Goal: Task Accomplishment & Management: Use online tool/utility

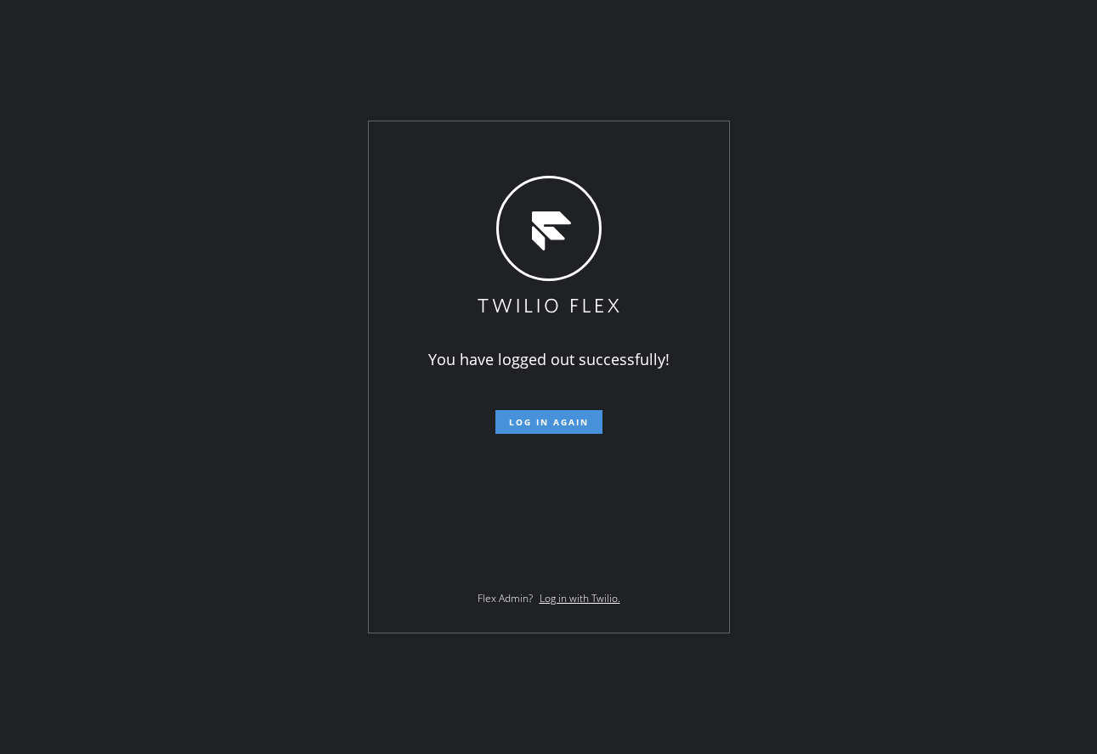
click at [506, 418] on button "Log in again" at bounding box center [548, 422] width 107 height 24
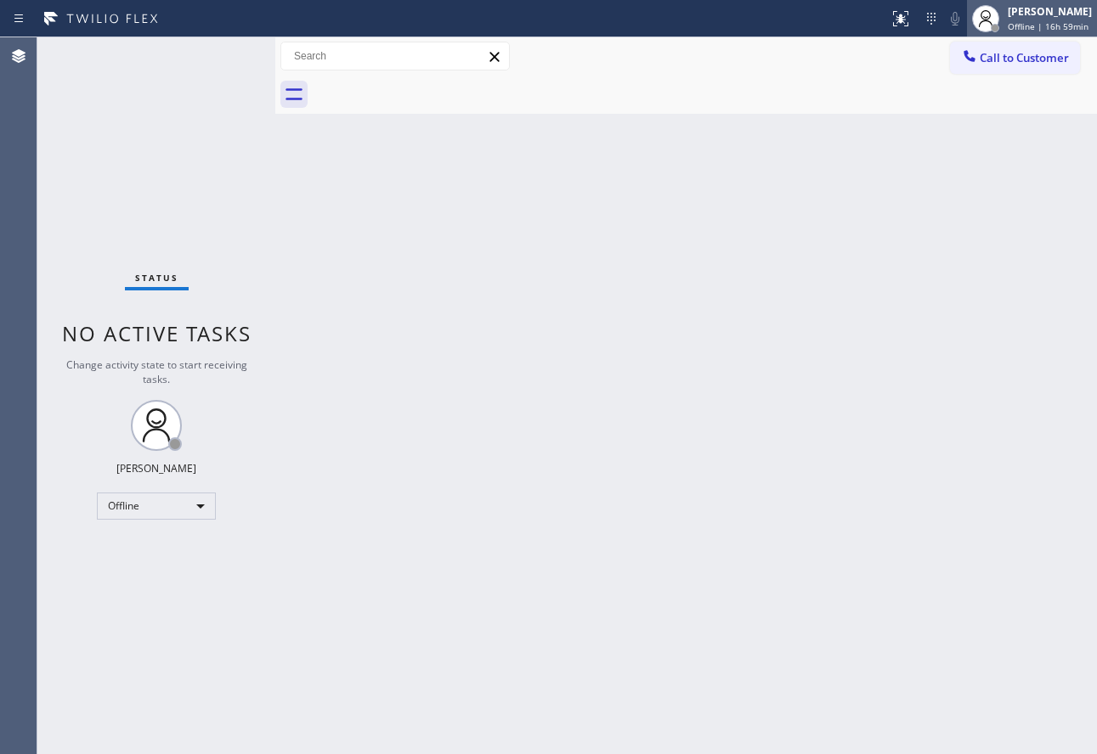
click at [1062, 28] on span "Offline | 16h 59min" at bounding box center [1048, 26] width 81 height 12
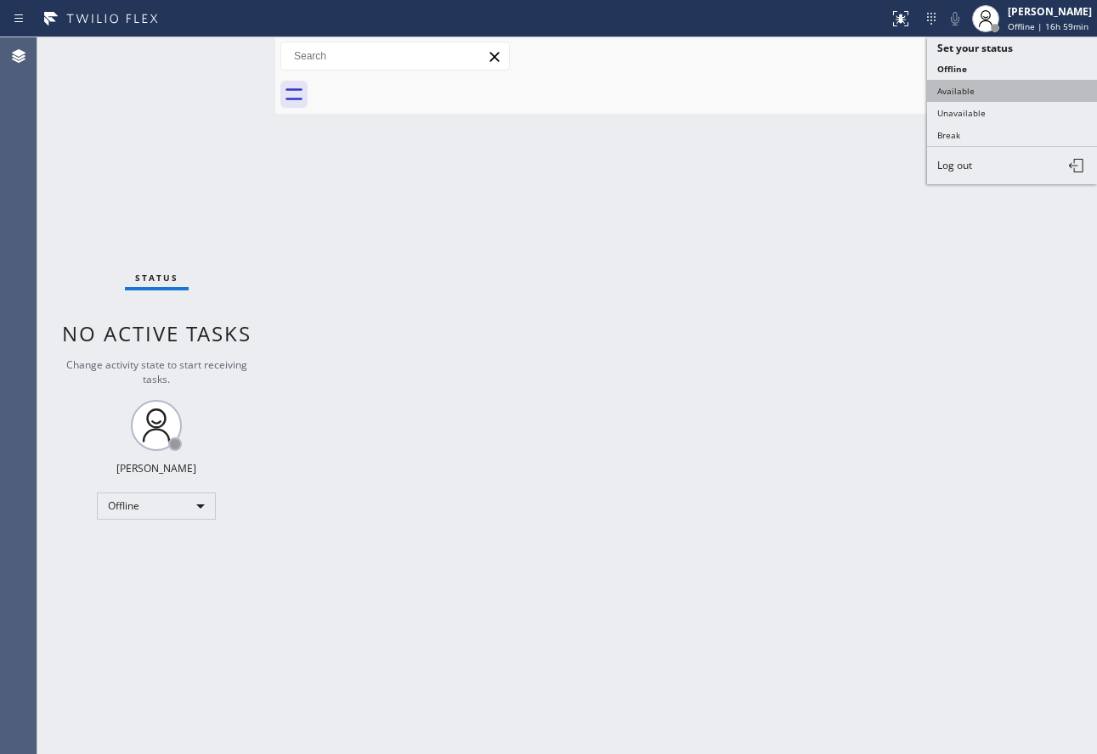
click at [998, 90] on button "Available" at bounding box center [1012, 91] width 170 height 22
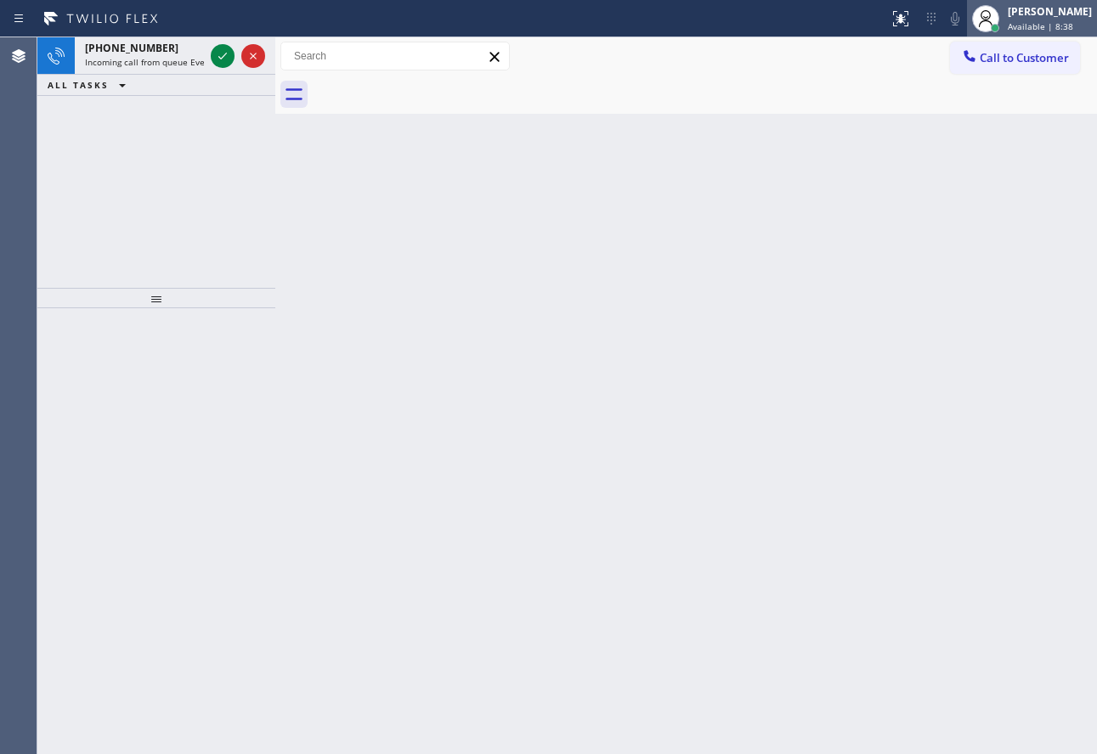
click at [1078, 6] on div "John Tindoc" at bounding box center [1050, 11] width 84 height 14
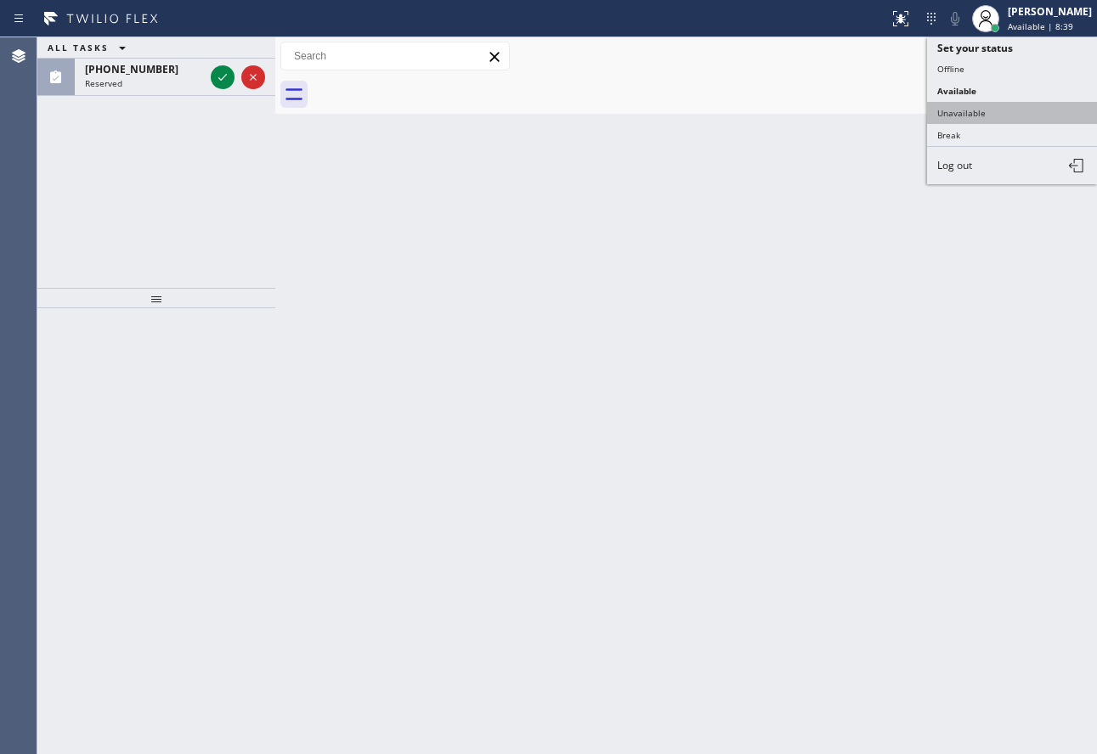
click at [988, 106] on button "Unavailable" at bounding box center [1012, 113] width 170 height 22
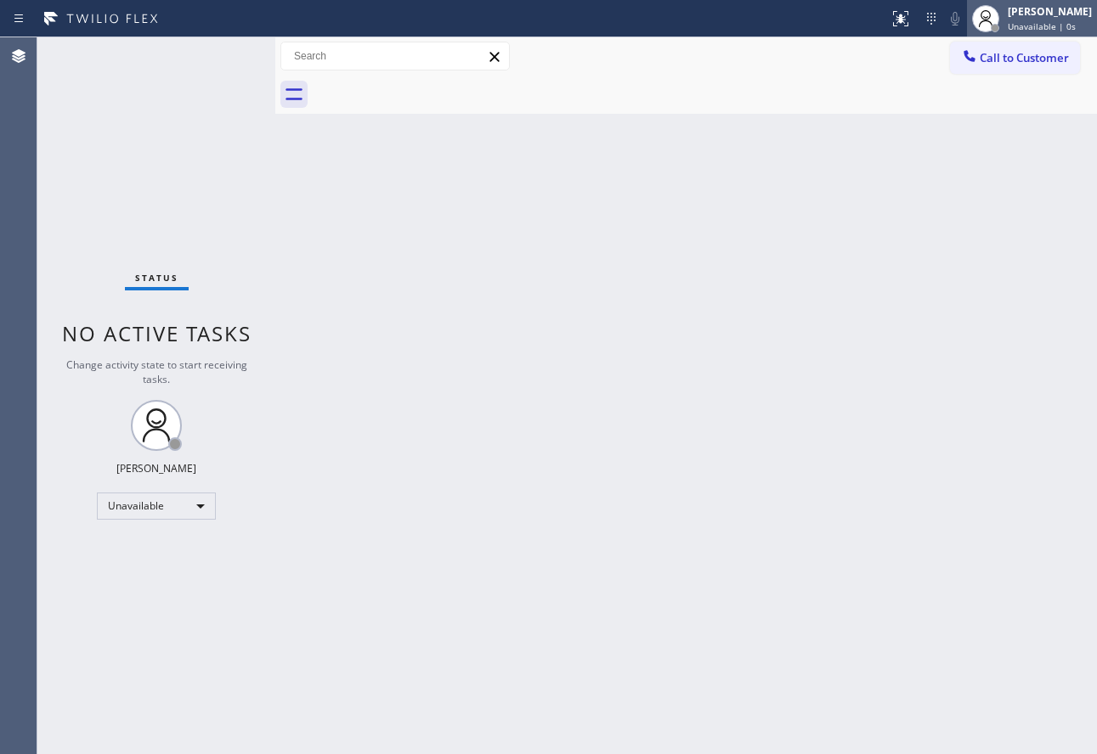
click at [1060, 22] on span "Unavailable | 0s" at bounding box center [1042, 26] width 68 height 12
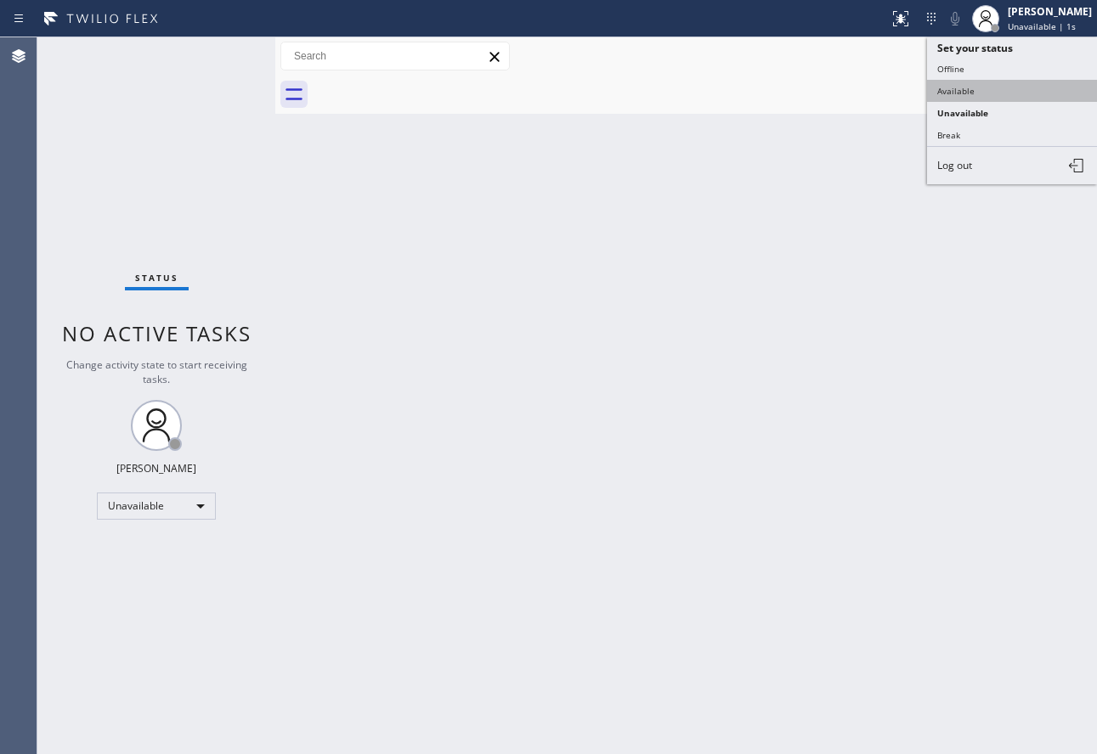
click at [997, 90] on button "Available" at bounding box center [1012, 91] width 170 height 22
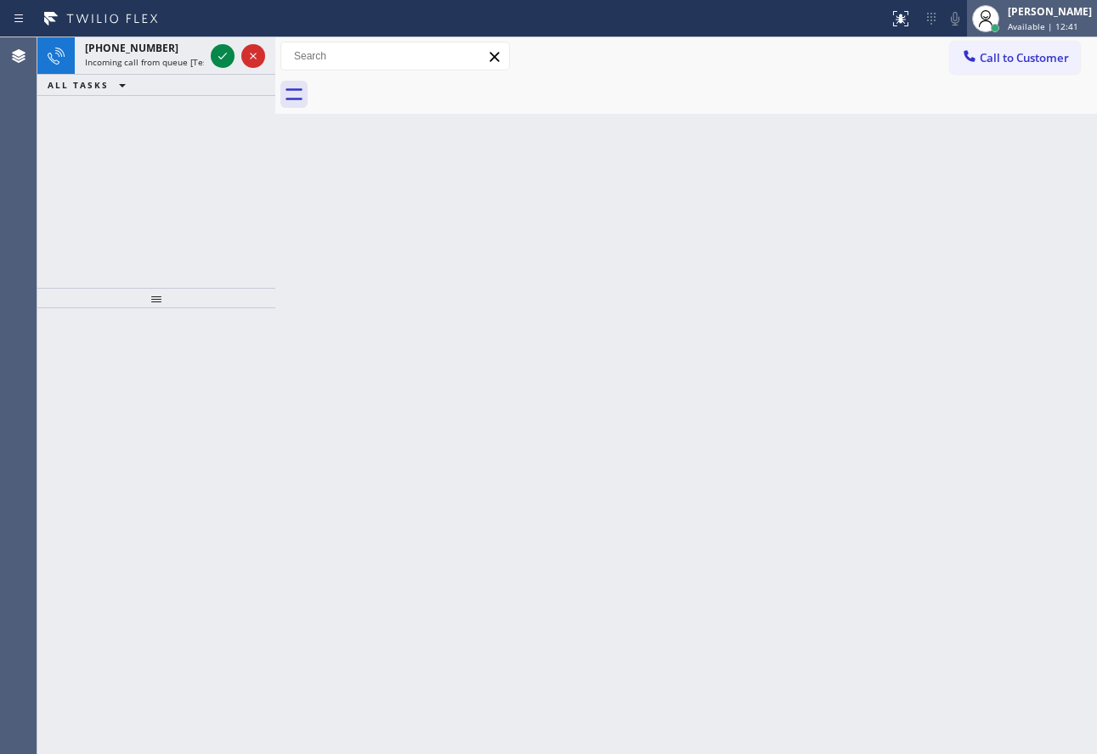
click at [1041, 18] on div "John Tindoc" at bounding box center [1050, 11] width 84 height 14
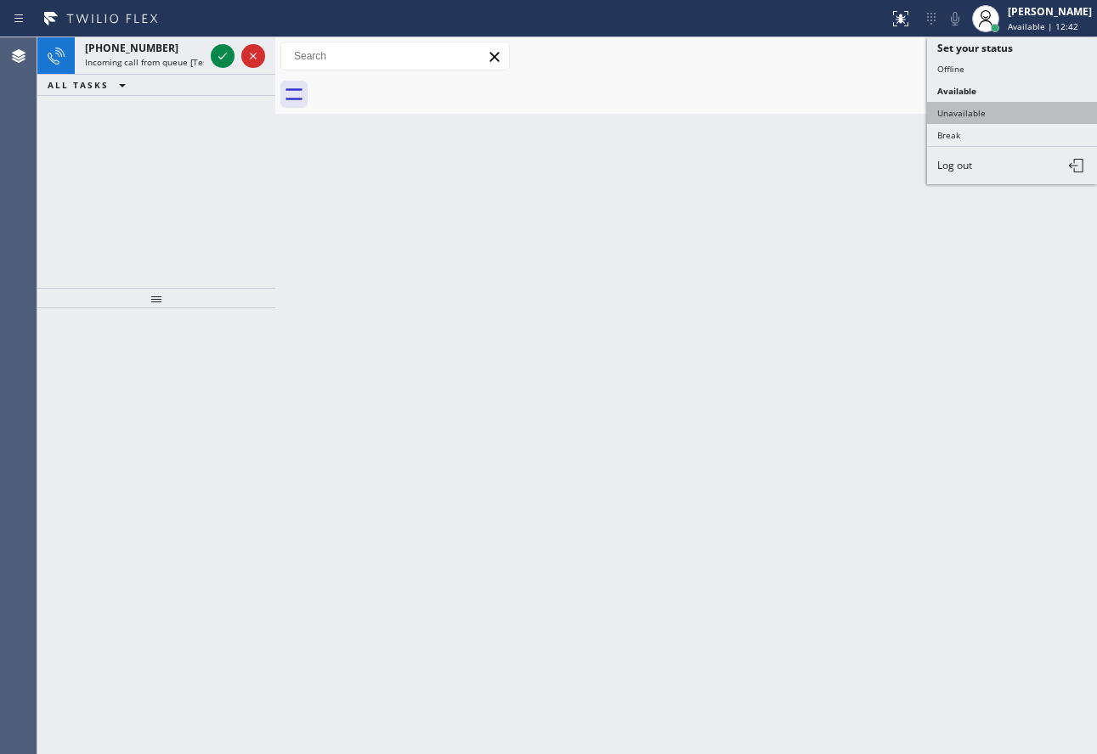
click at [974, 113] on button "Unavailable" at bounding box center [1012, 113] width 170 height 22
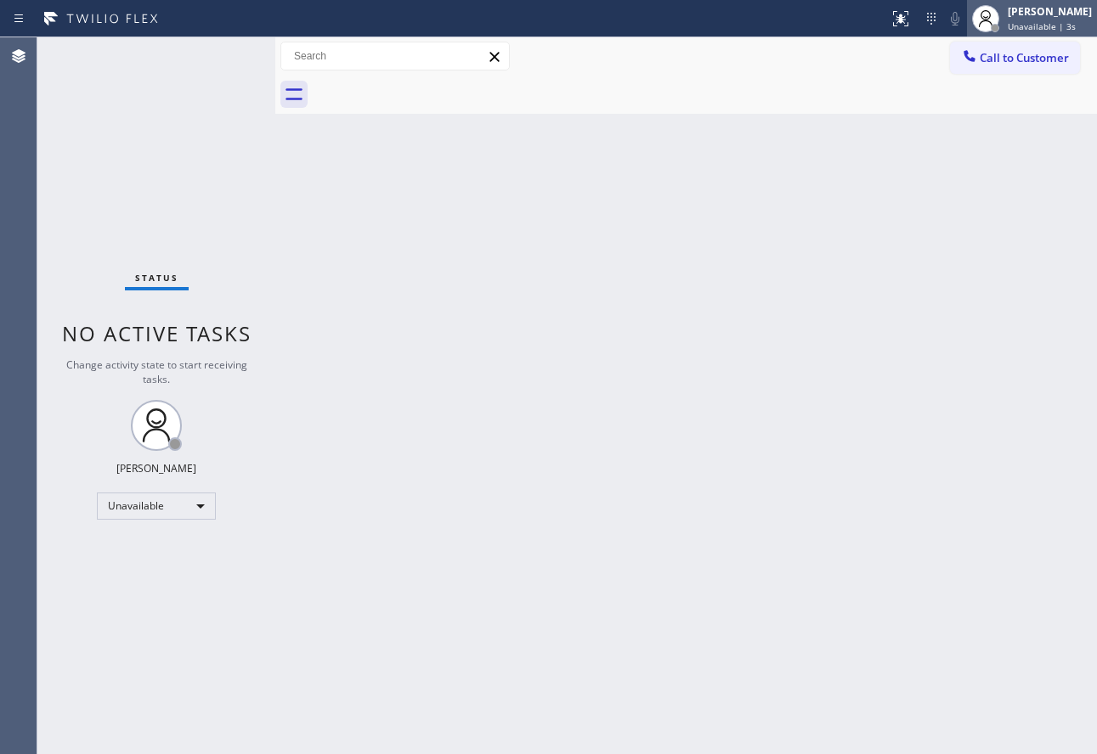
click at [1048, 22] on span "Unavailable | 3s" at bounding box center [1042, 26] width 68 height 12
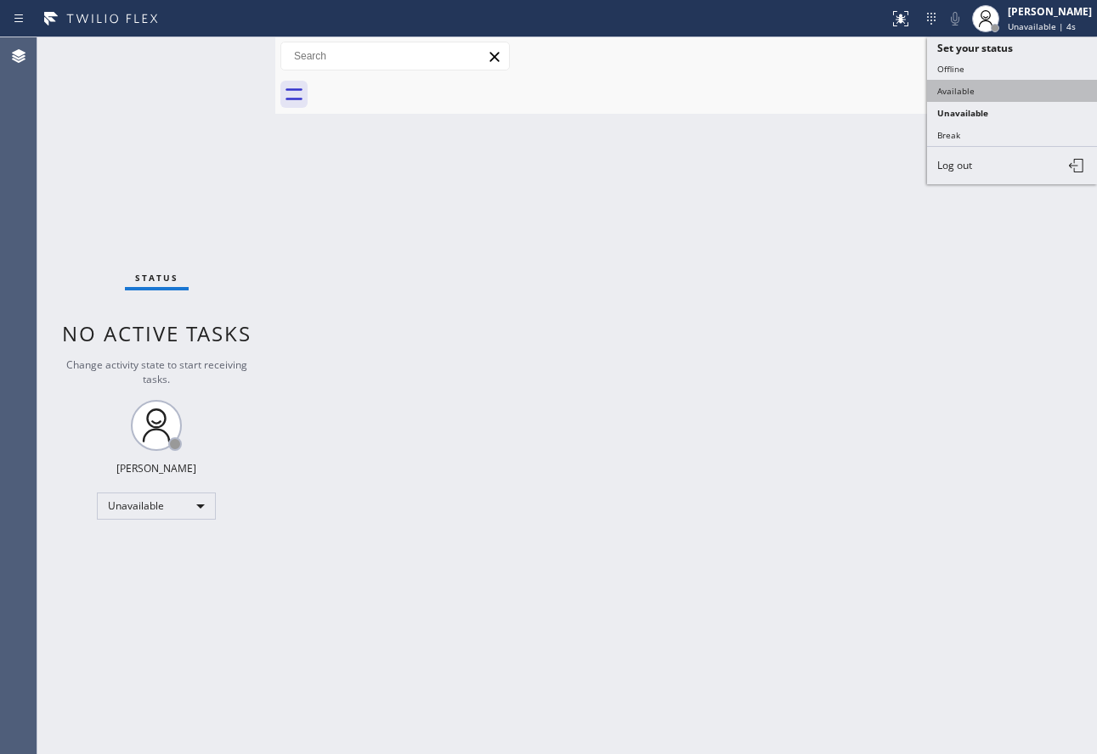
click at [998, 91] on button "Available" at bounding box center [1012, 91] width 170 height 22
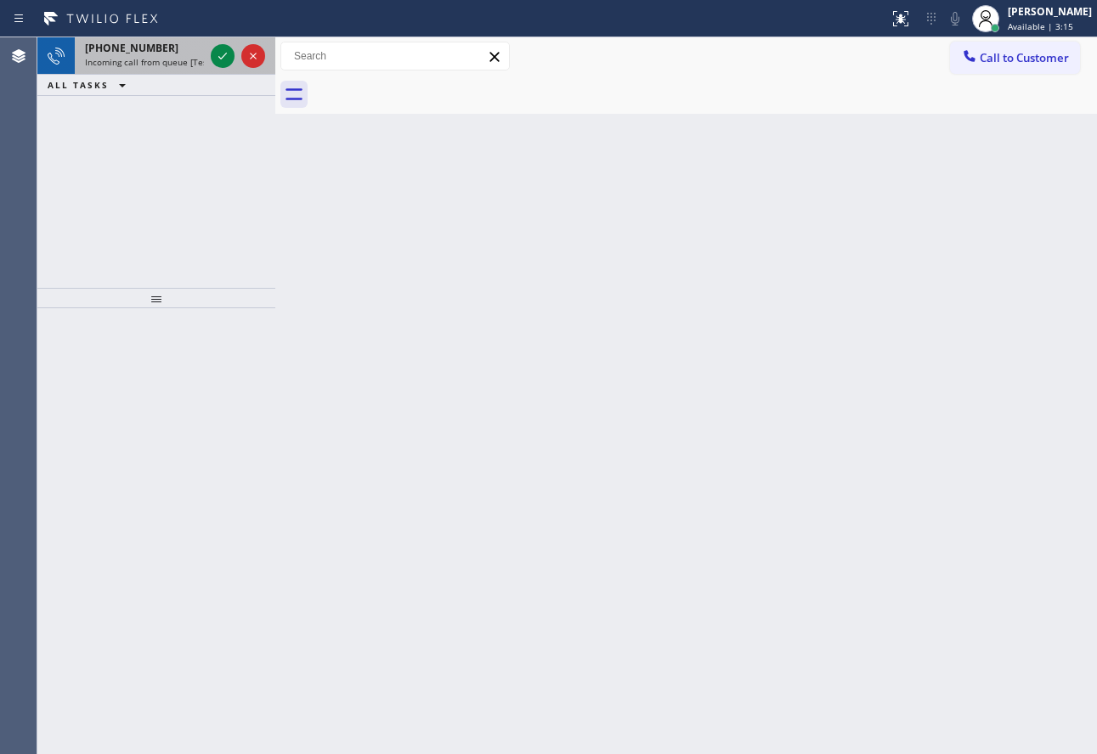
click at [150, 46] on span "+18183881882" at bounding box center [131, 48] width 93 height 14
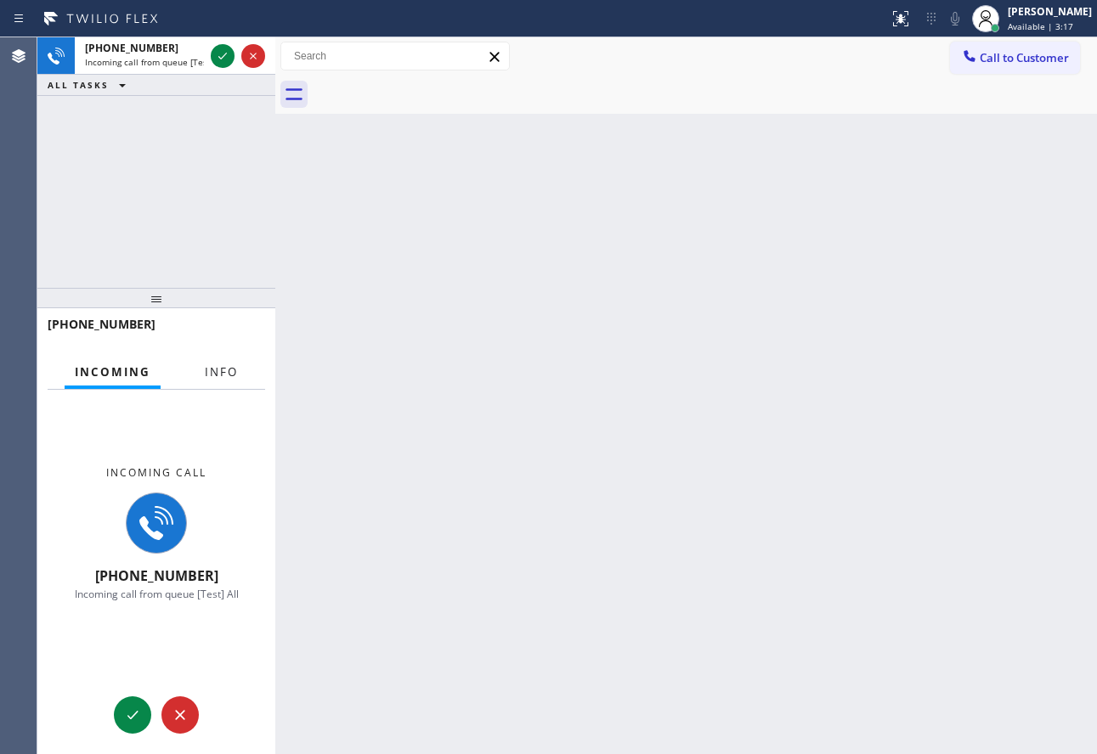
click at [216, 381] on button "Info" at bounding box center [222, 372] width 54 height 33
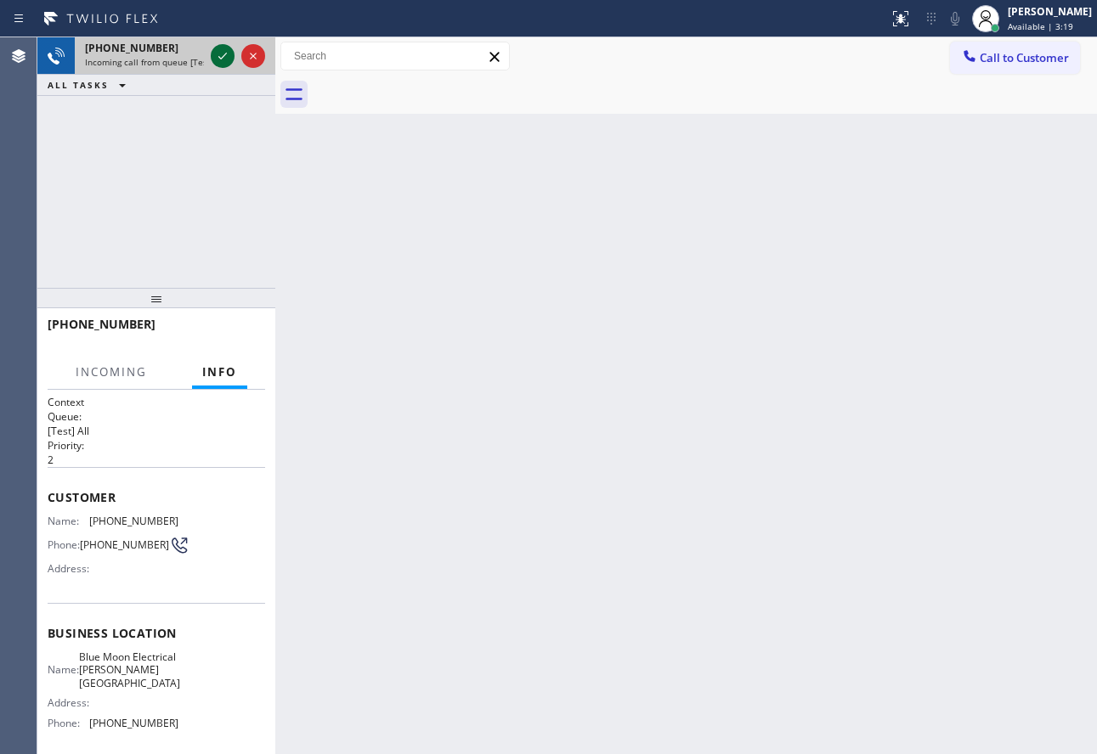
click at [225, 58] on icon at bounding box center [222, 56] width 20 height 20
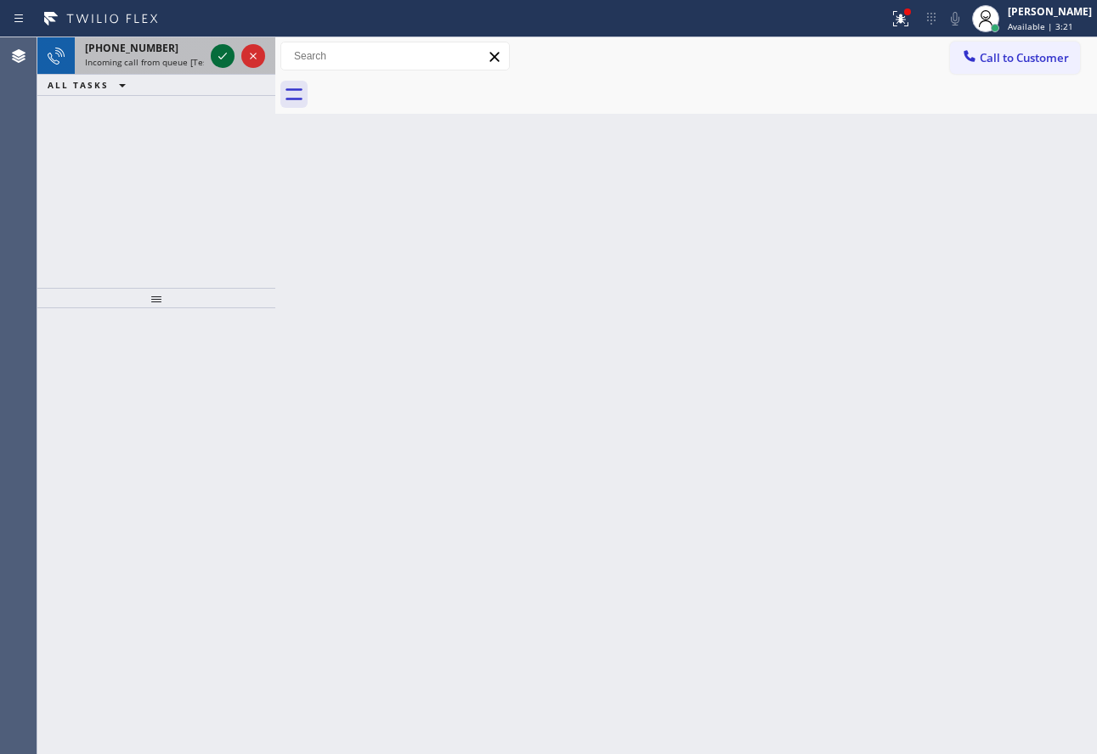
click at [225, 58] on icon at bounding box center [222, 56] width 20 height 20
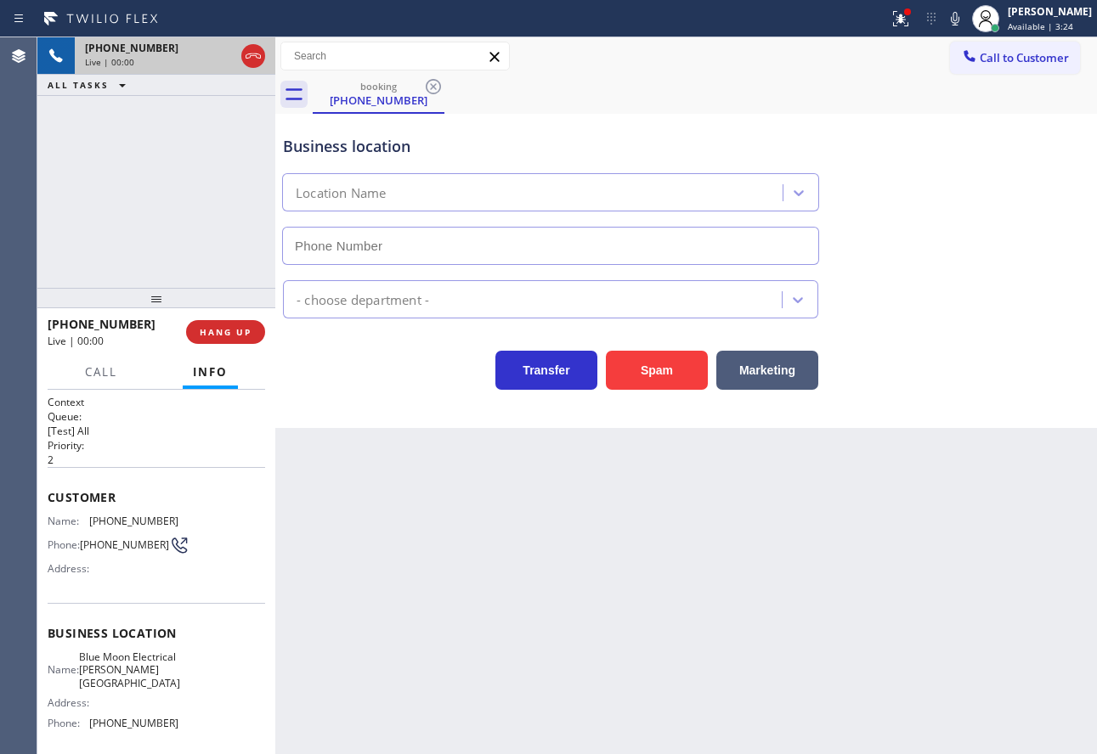
type input "(818) 290-8843"
click at [216, 335] on span "HANG UP" at bounding box center [226, 332] width 52 height 12
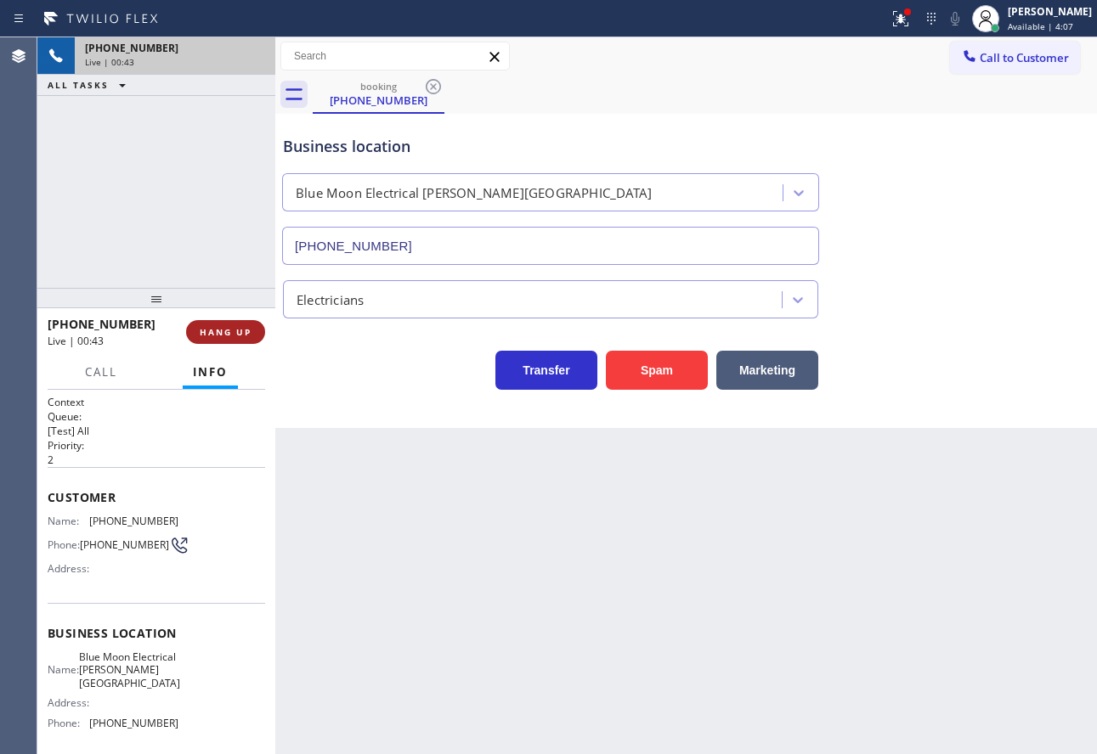
click at [218, 334] on span "HANG UP" at bounding box center [226, 332] width 52 height 12
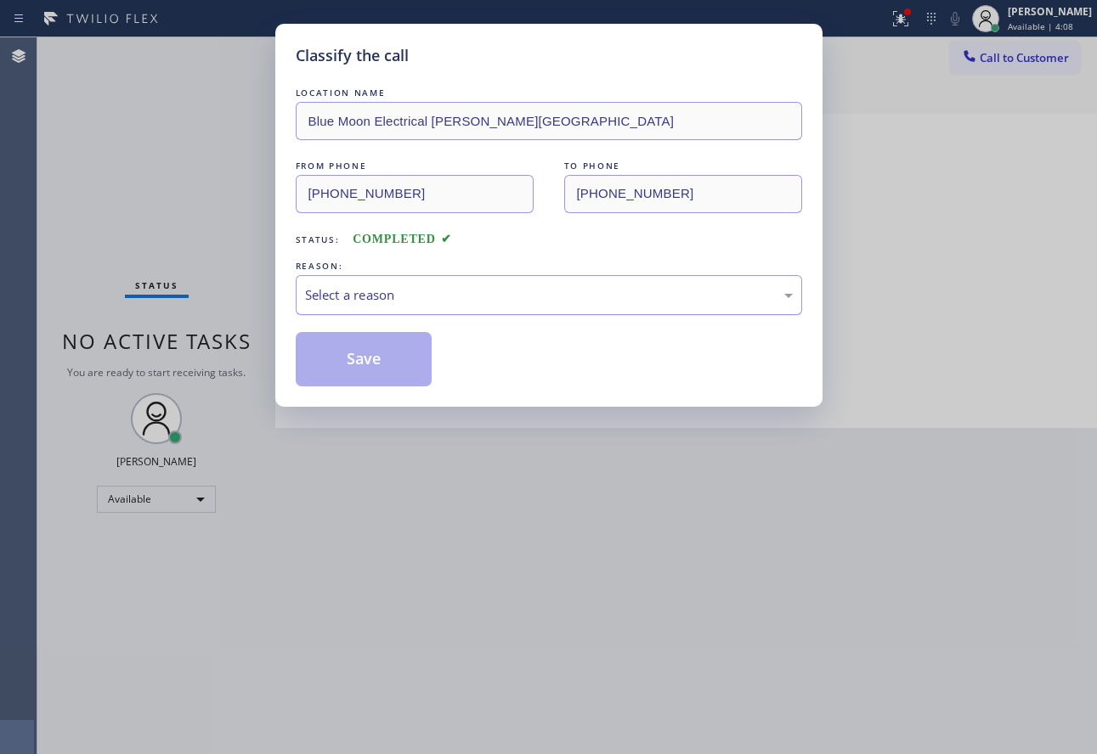
click at [461, 293] on div "Select a reason" at bounding box center [549, 295] width 488 height 20
click at [398, 364] on button "Save" at bounding box center [364, 359] width 137 height 54
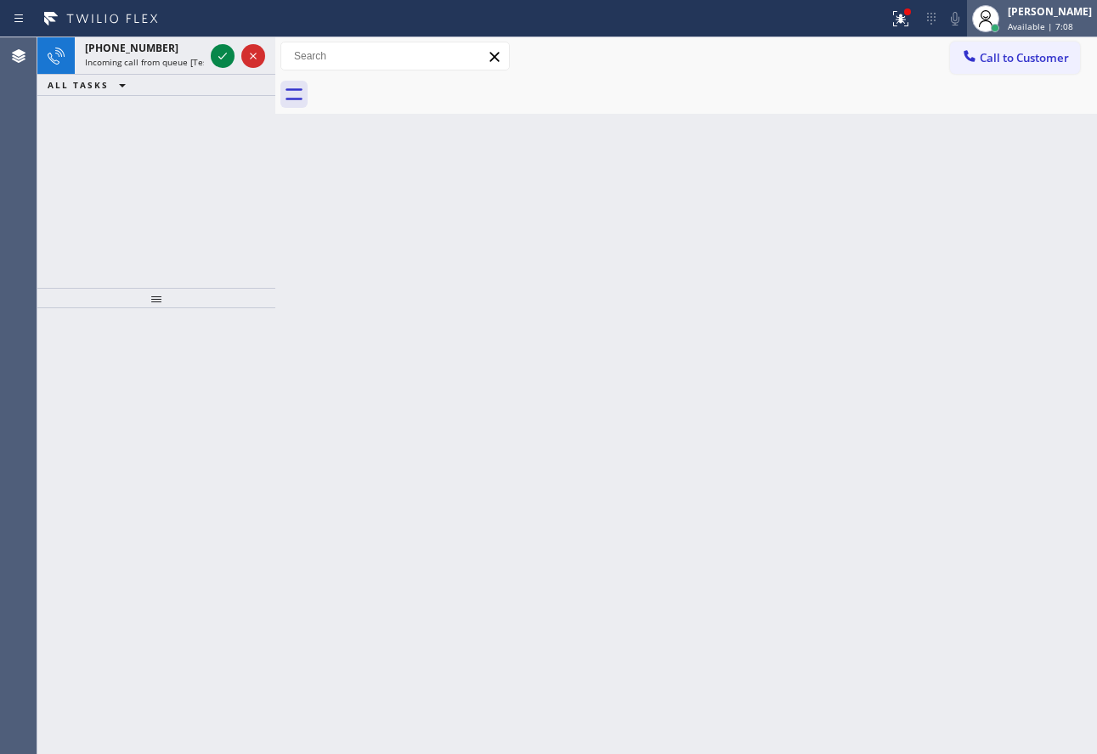
drag, startPoint x: 1057, startPoint y: 8, endPoint x: 1046, endPoint y: 20, distance: 15.6
click at [1057, 10] on div "John Tindoc" at bounding box center [1050, 11] width 84 height 14
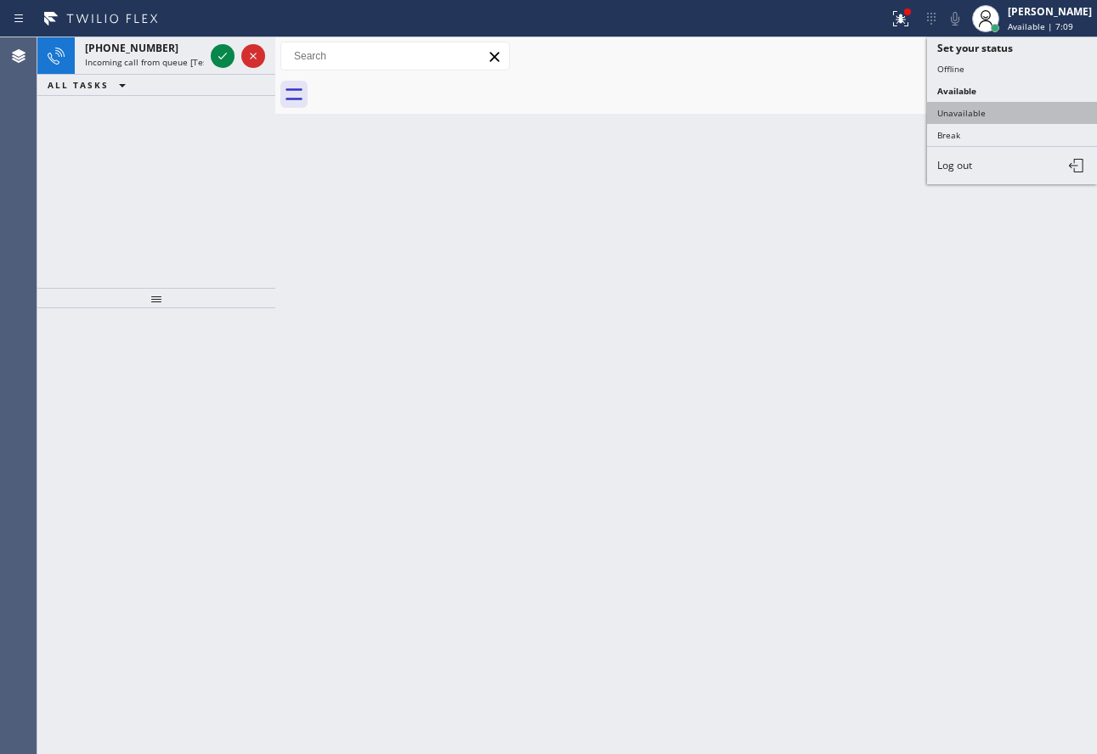
click at [982, 117] on button "Unavailable" at bounding box center [1012, 113] width 170 height 22
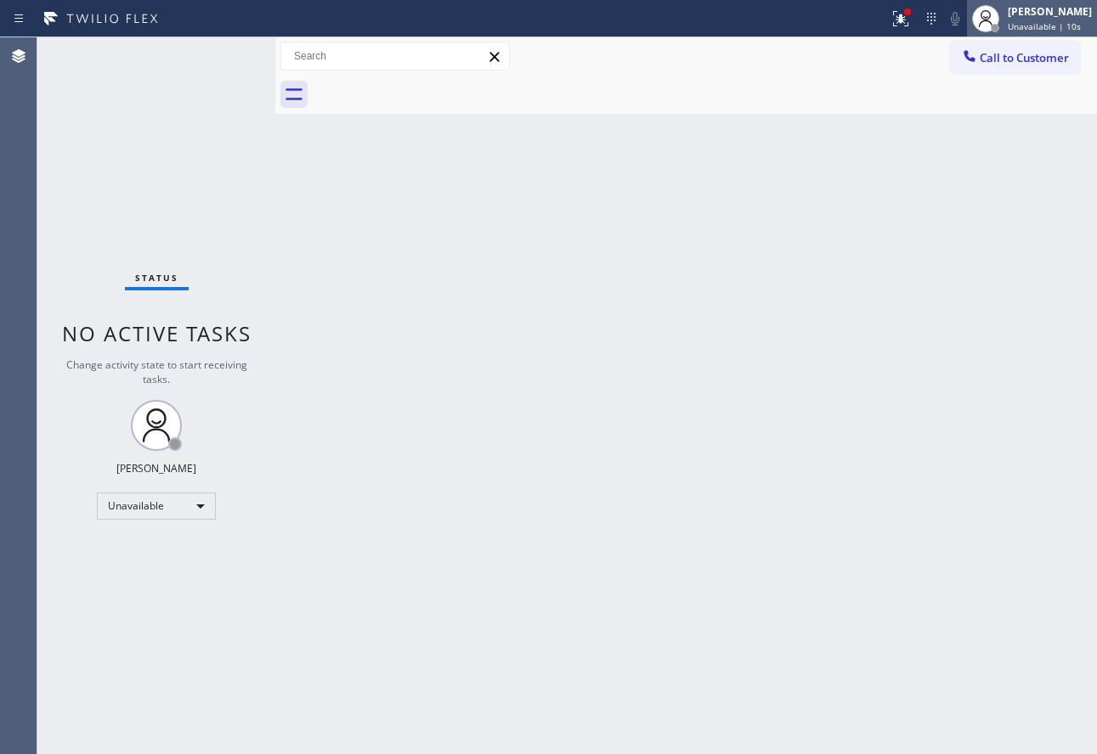
click at [1052, 8] on div "John Tindoc" at bounding box center [1050, 11] width 84 height 14
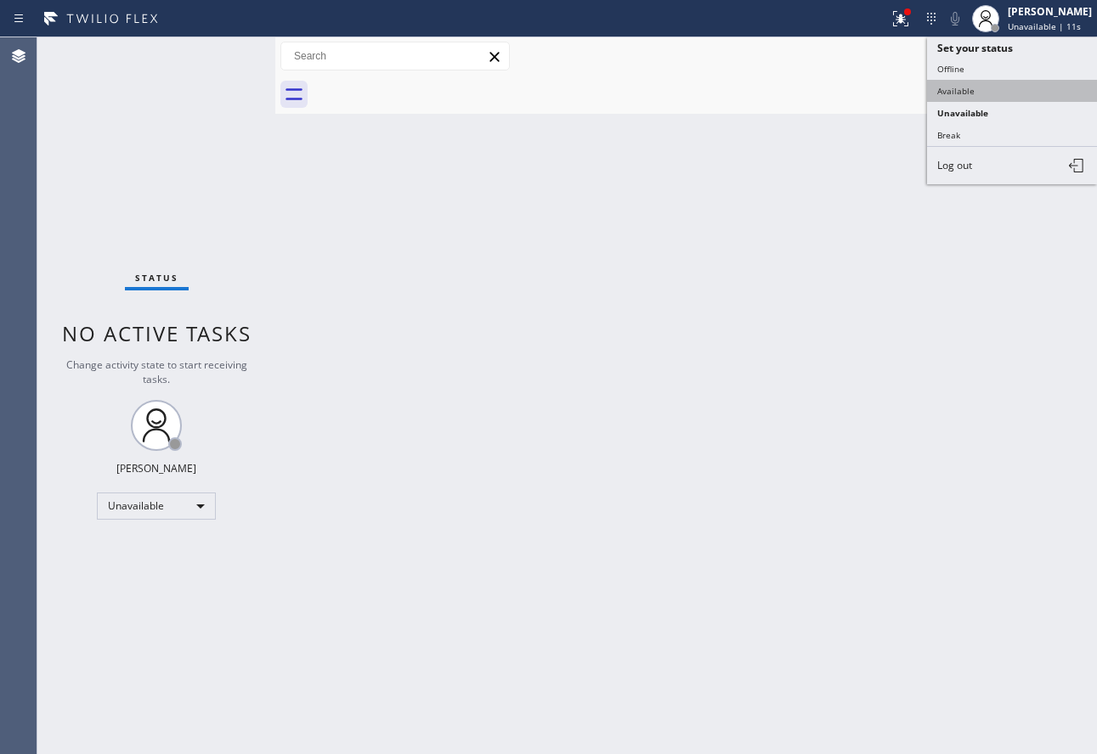
click at [992, 91] on button "Available" at bounding box center [1012, 91] width 170 height 22
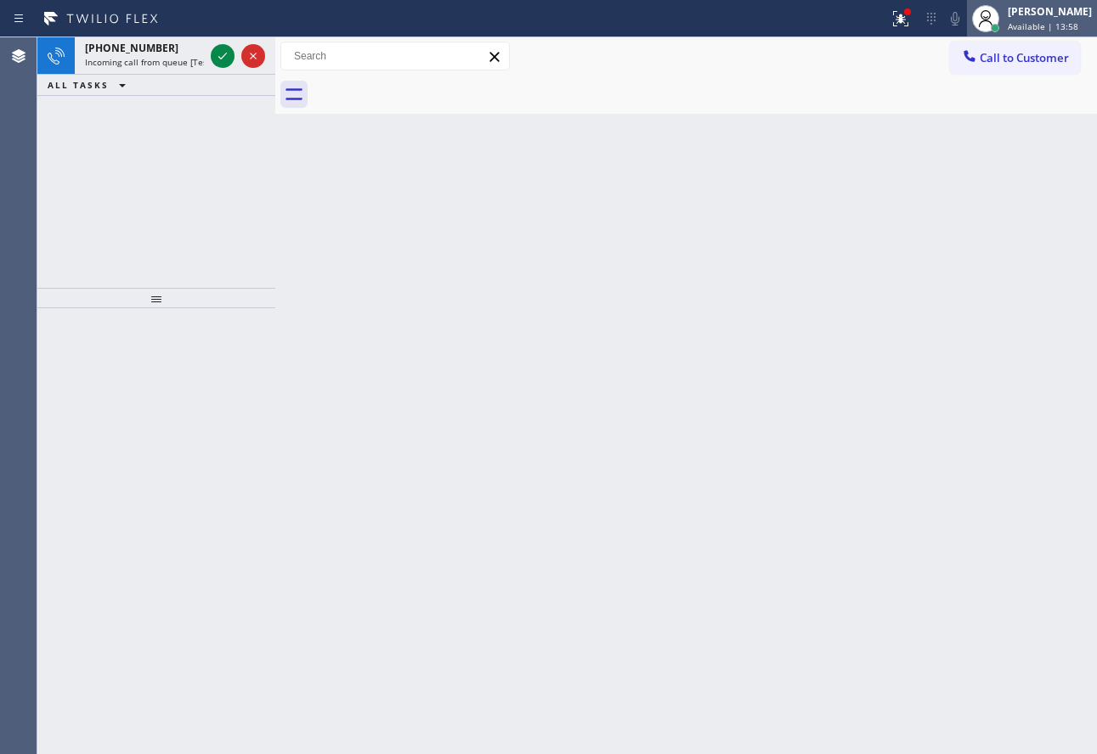
click at [1041, 18] on div "John Tindoc" at bounding box center [1050, 11] width 84 height 14
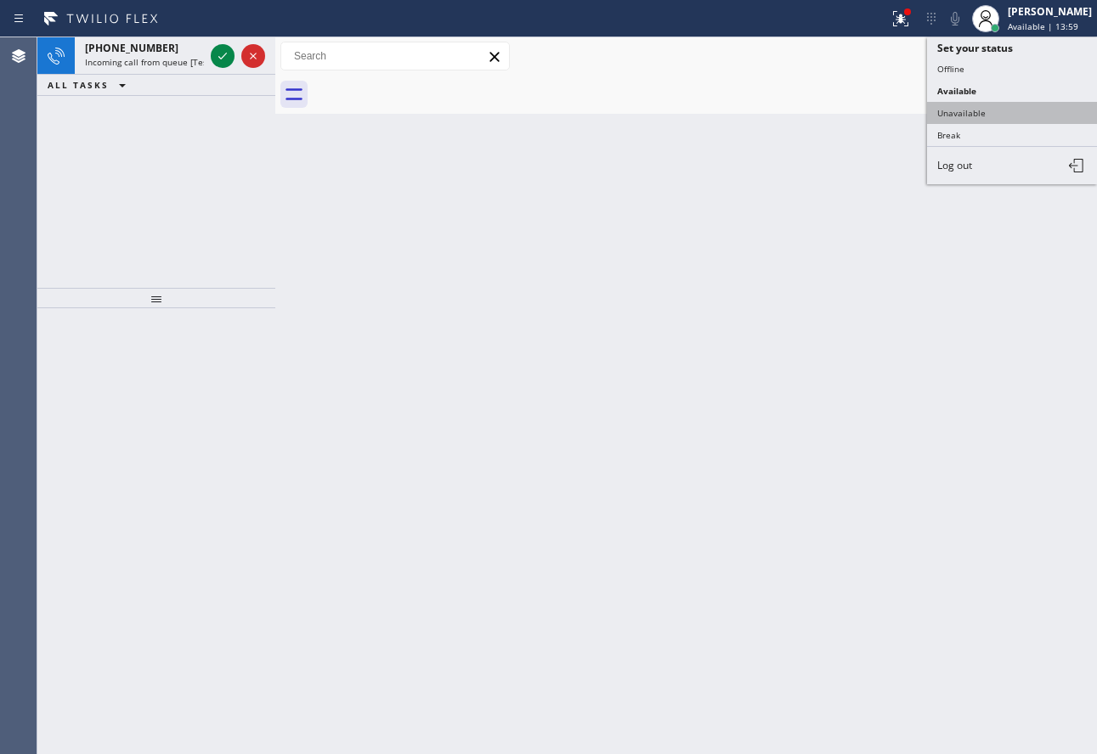
click at [992, 106] on button "Unavailable" at bounding box center [1012, 113] width 170 height 22
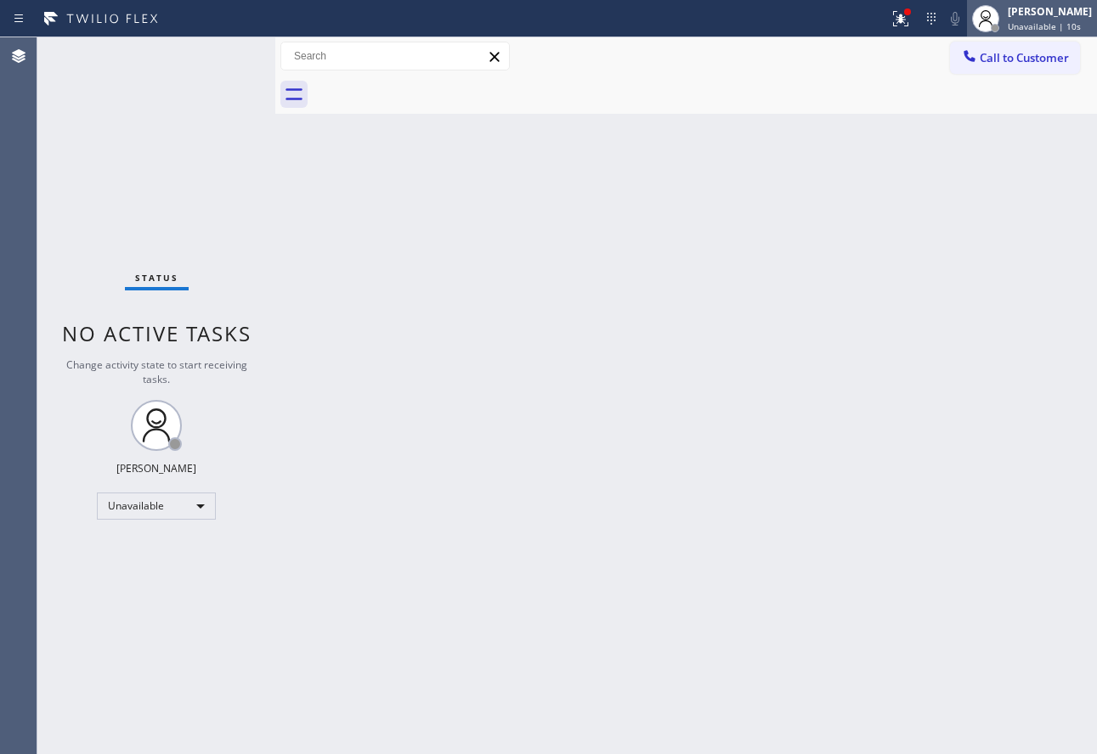
click at [1040, 14] on div "John Tindoc" at bounding box center [1050, 11] width 84 height 14
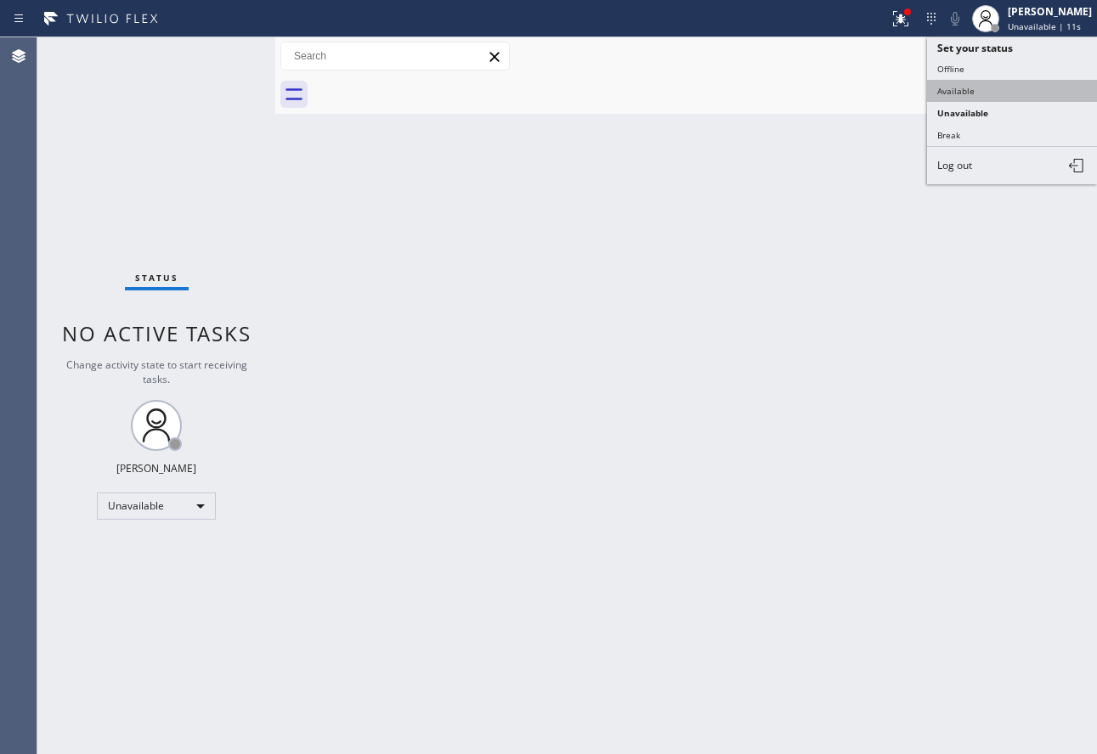
click at [949, 95] on button "Available" at bounding box center [1012, 91] width 170 height 22
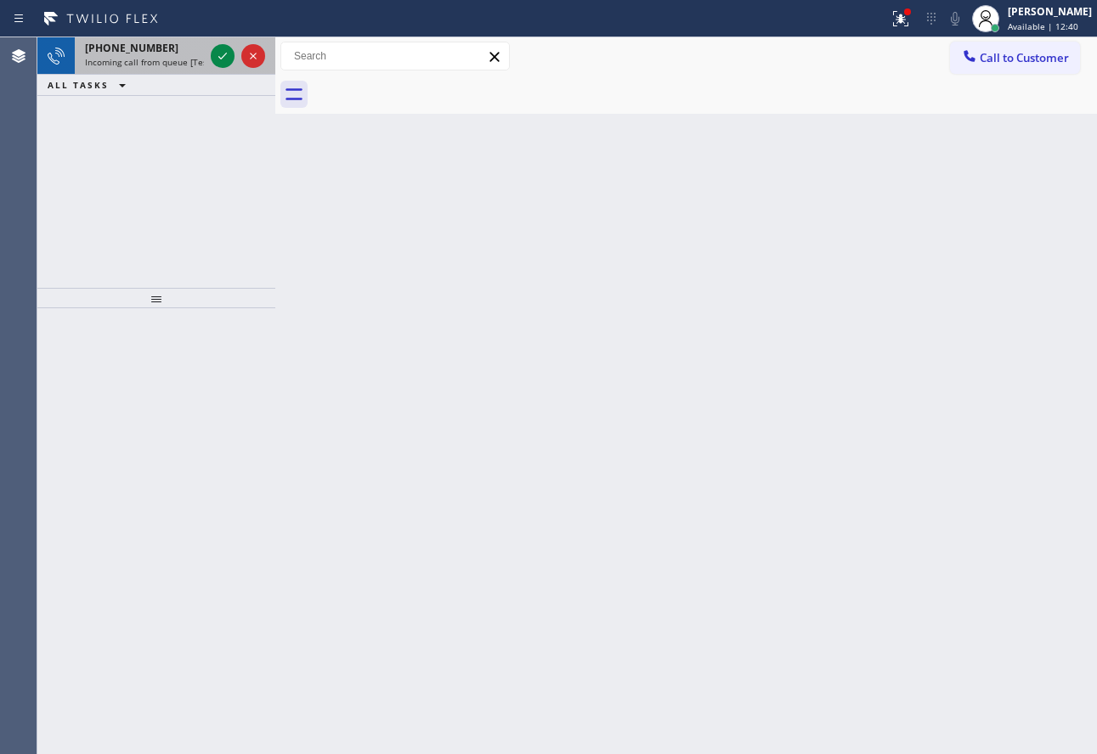
click at [163, 60] on span "Incoming call from queue [Test] All" at bounding box center [155, 62] width 141 height 12
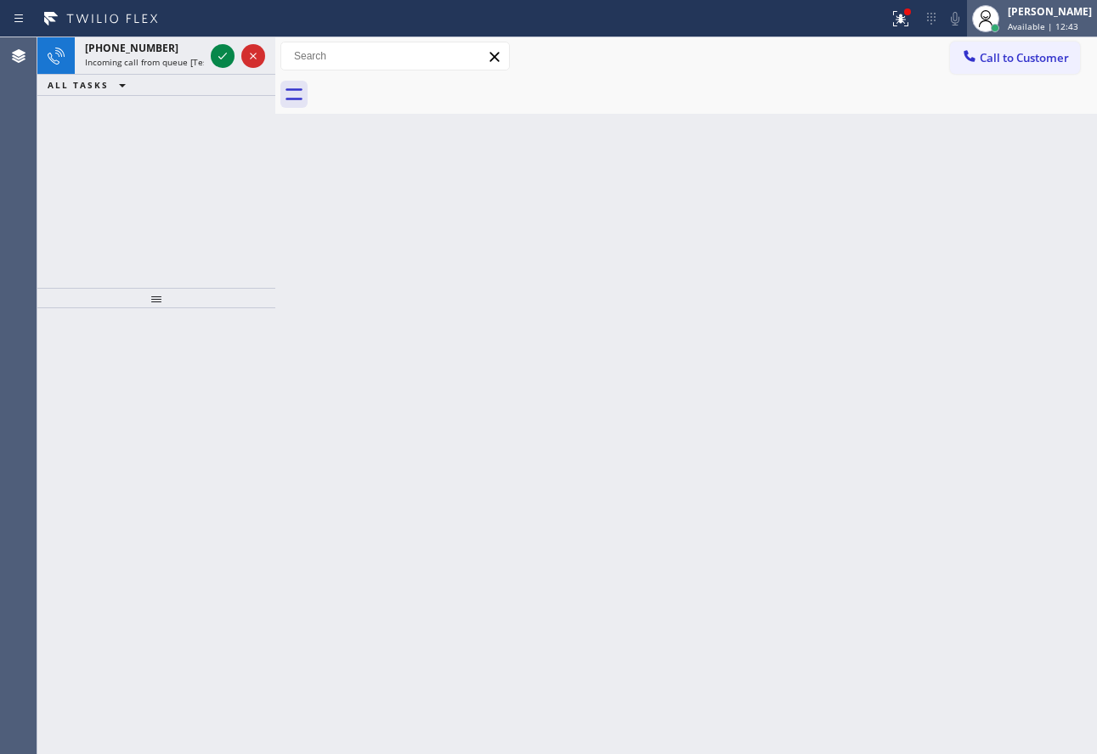
click at [1047, 14] on div "John Tindoc" at bounding box center [1050, 11] width 84 height 14
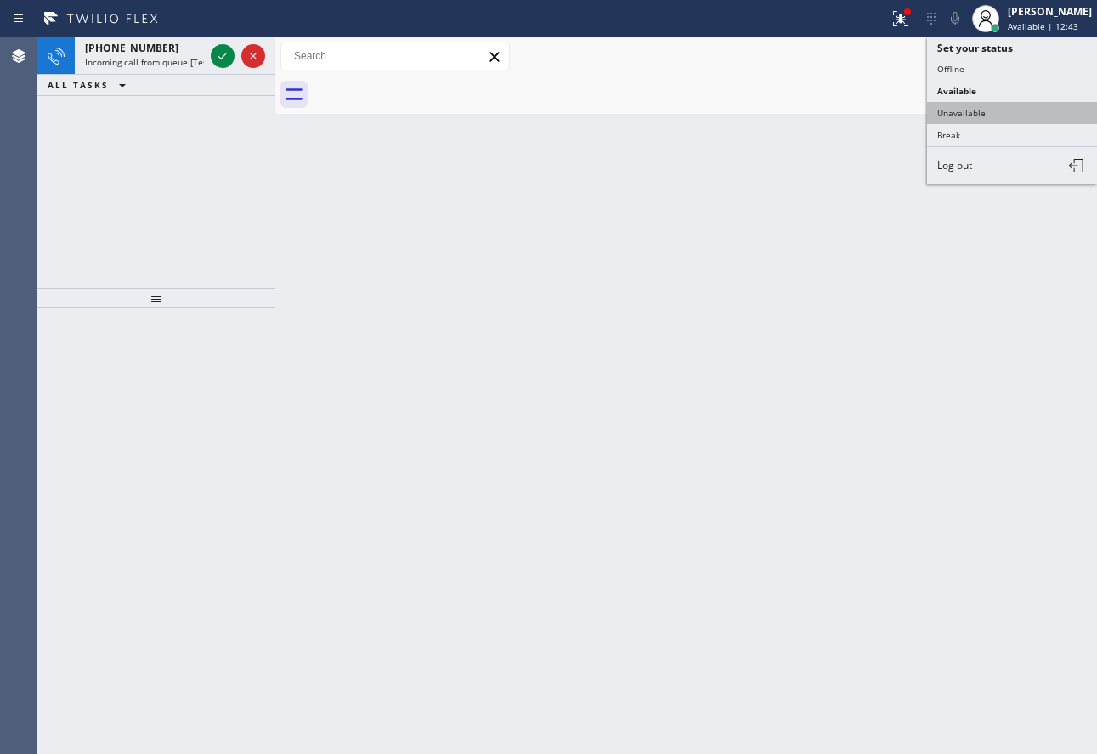
click at [973, 118] on button "Unavailable" at bounding box center [1012, 113] width 170 height 22
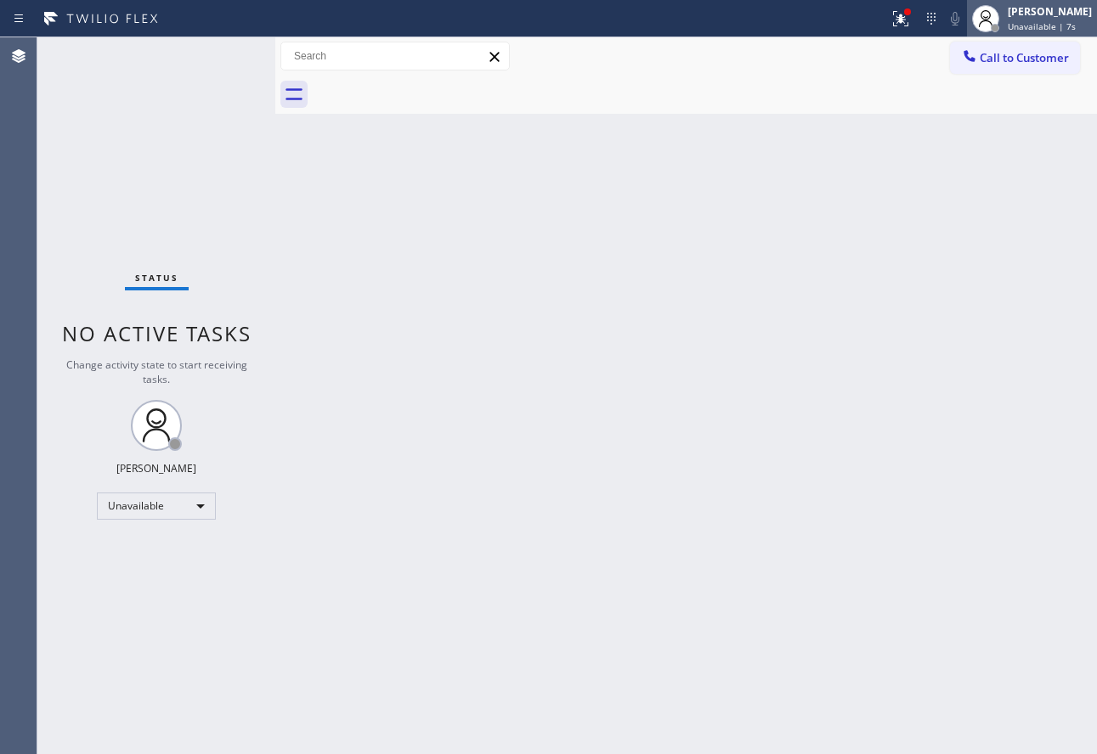
click at [1040, 16] on div "John Tindoc" at bounding box center [1050, 11] width 84 height 14
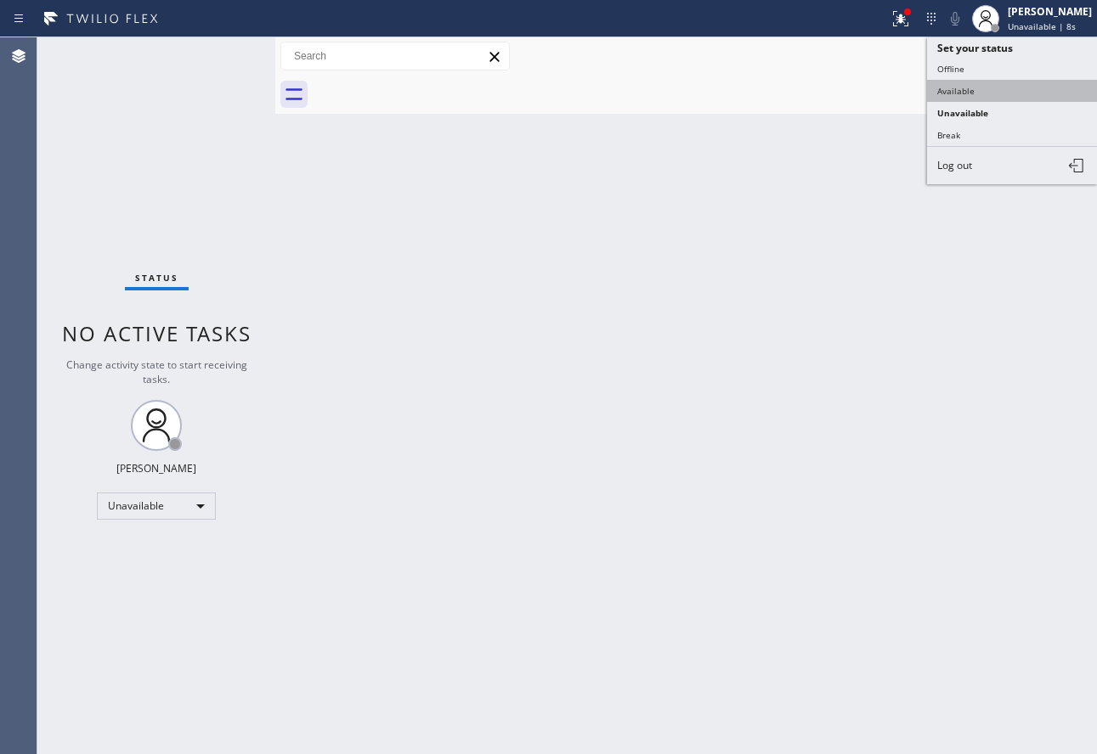
click at [992, 91] on button "Available" at bounding box center [1012, 91] width 170 height 22
